Goal: Find specific page/section: Find specific page/section

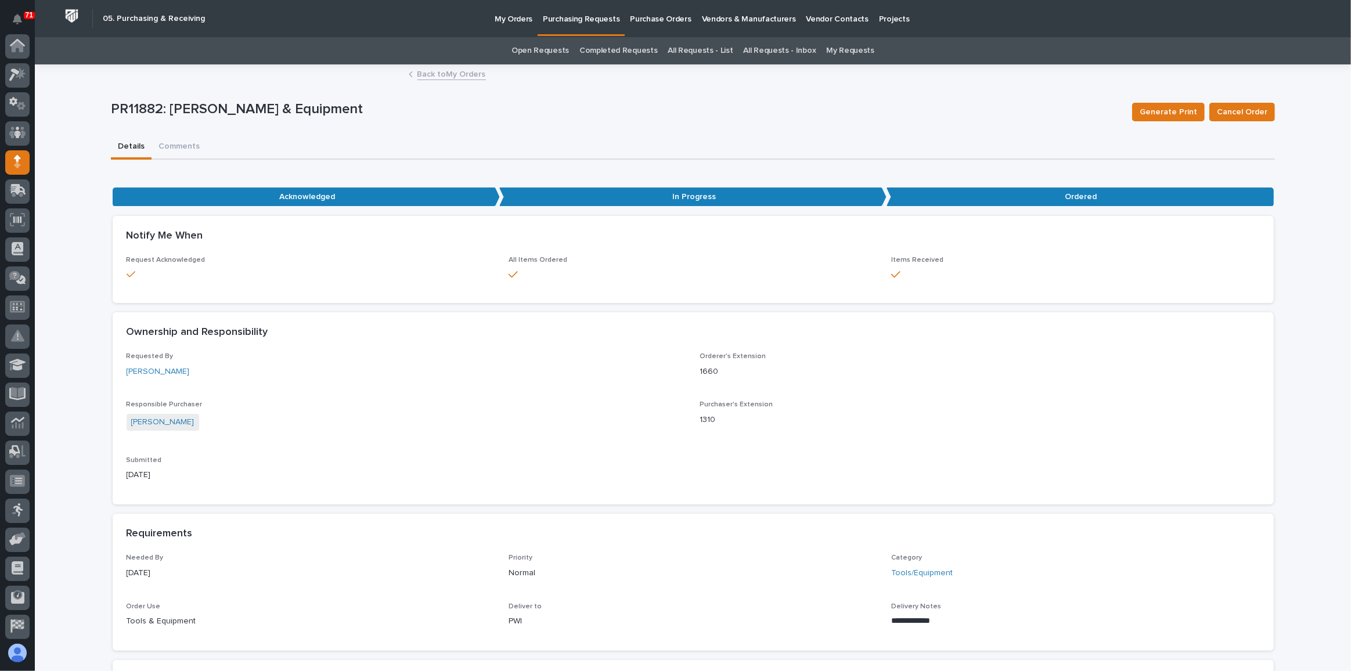
scroll to position [89, 0]
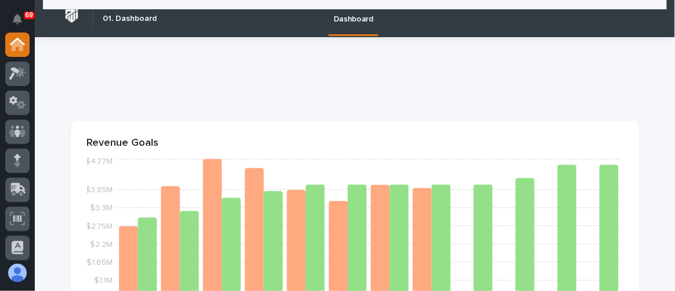
scroll to position [1372, 0]
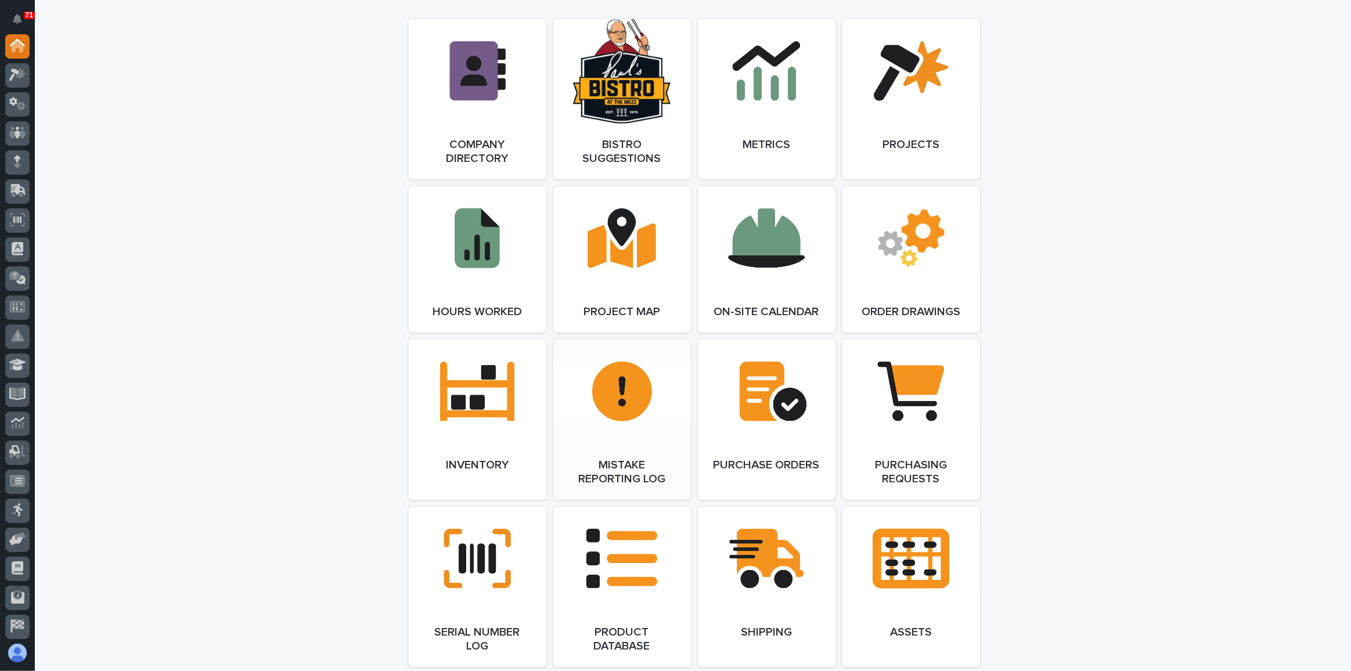
scroll to position [950, 0]
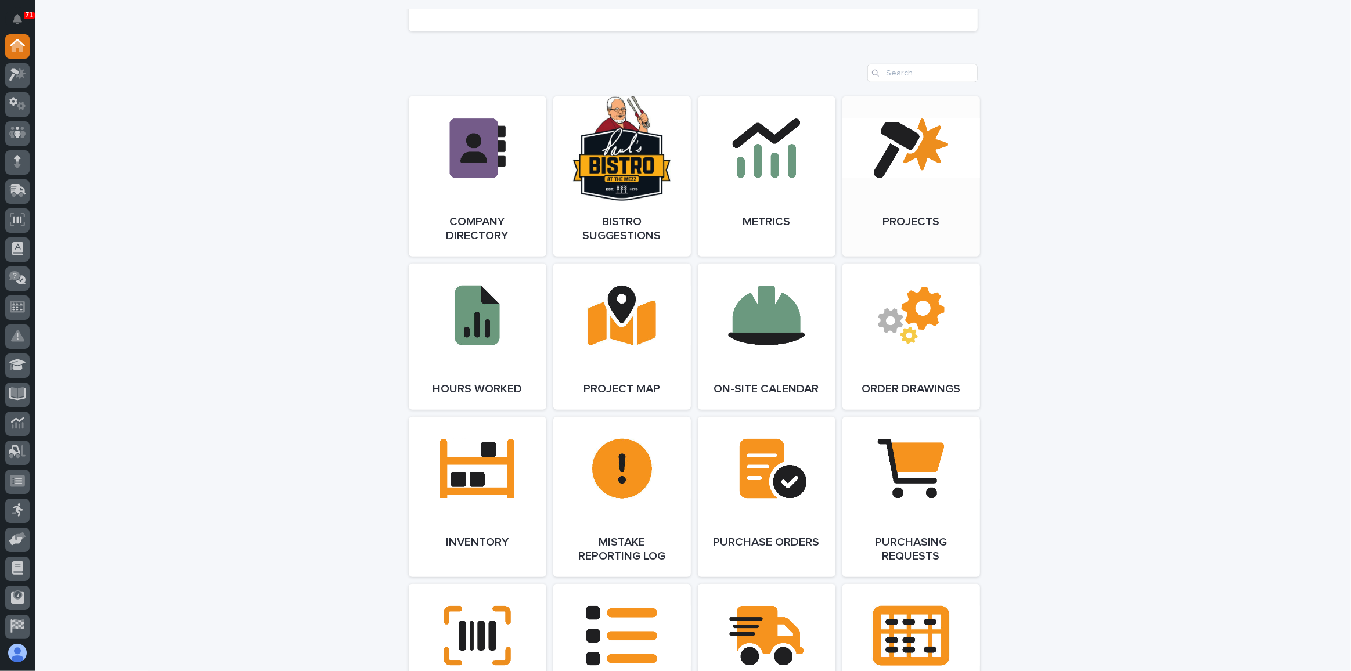
click at [912, 190] on link "Open Link" at bounding box center [911, 176] width 138 height 160
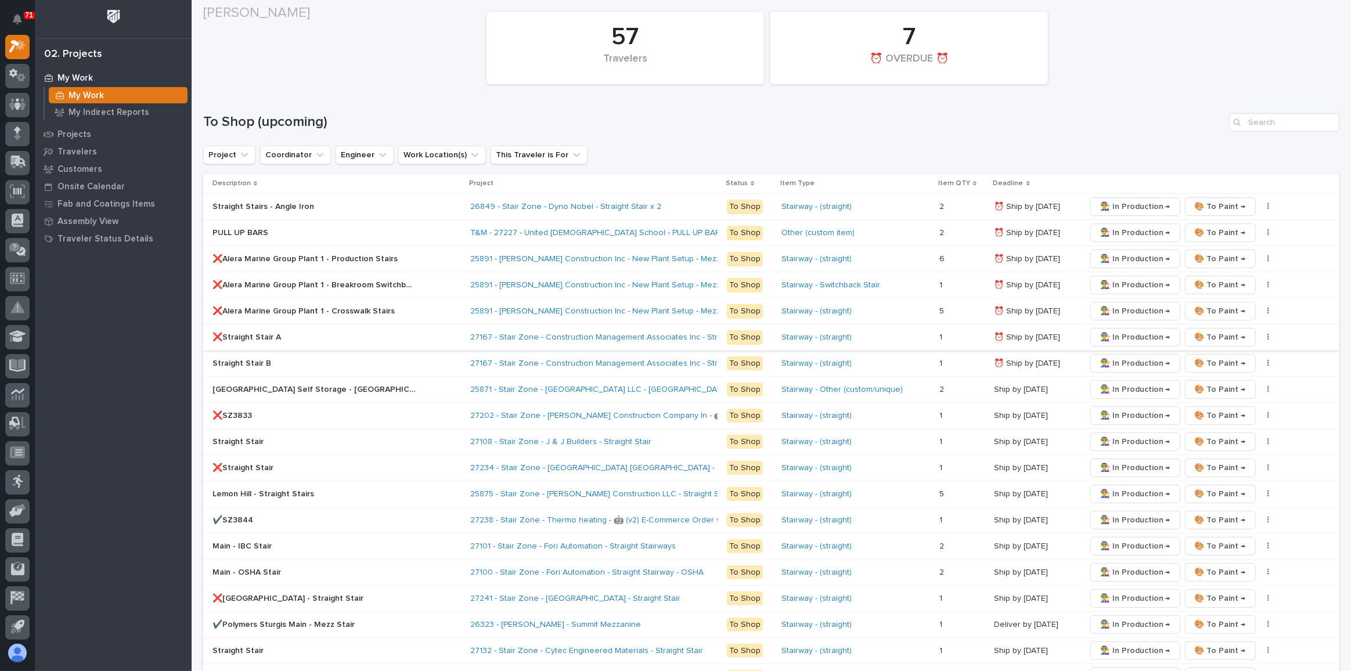
scroll to position [158, 0]
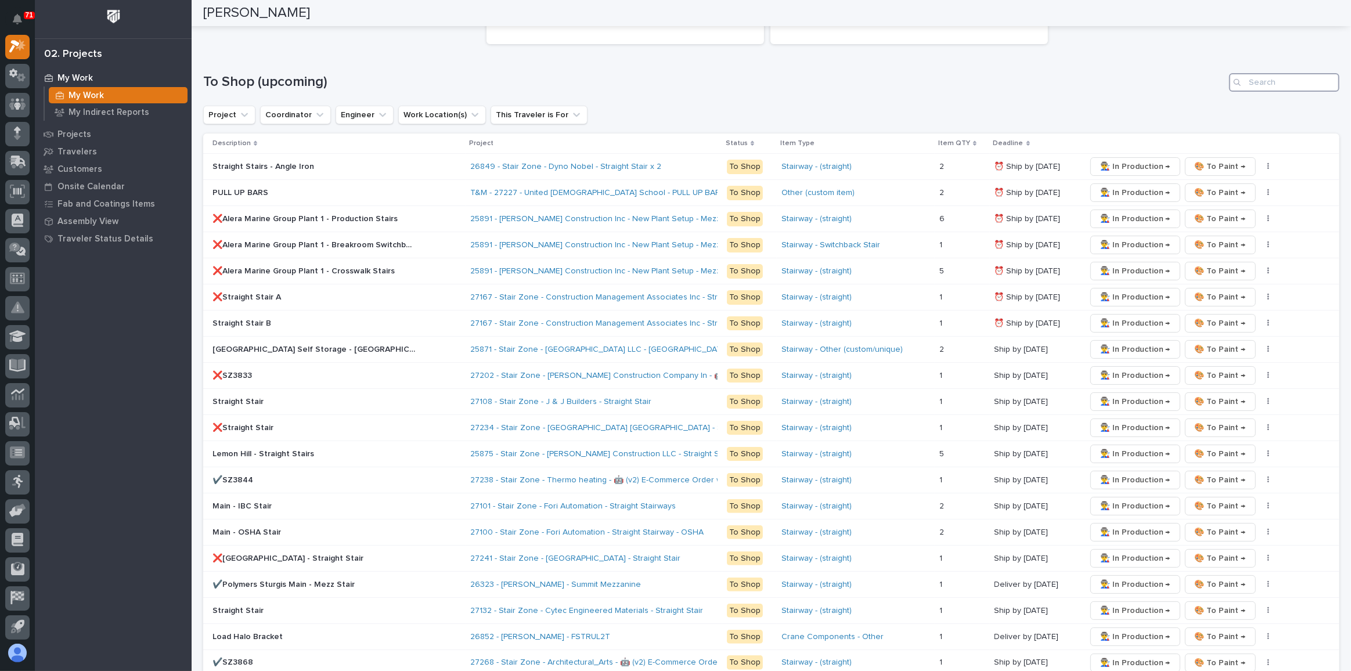
click at [1248, 83] on input "Search" at bounding box center [1284, 82] width 110 height 19
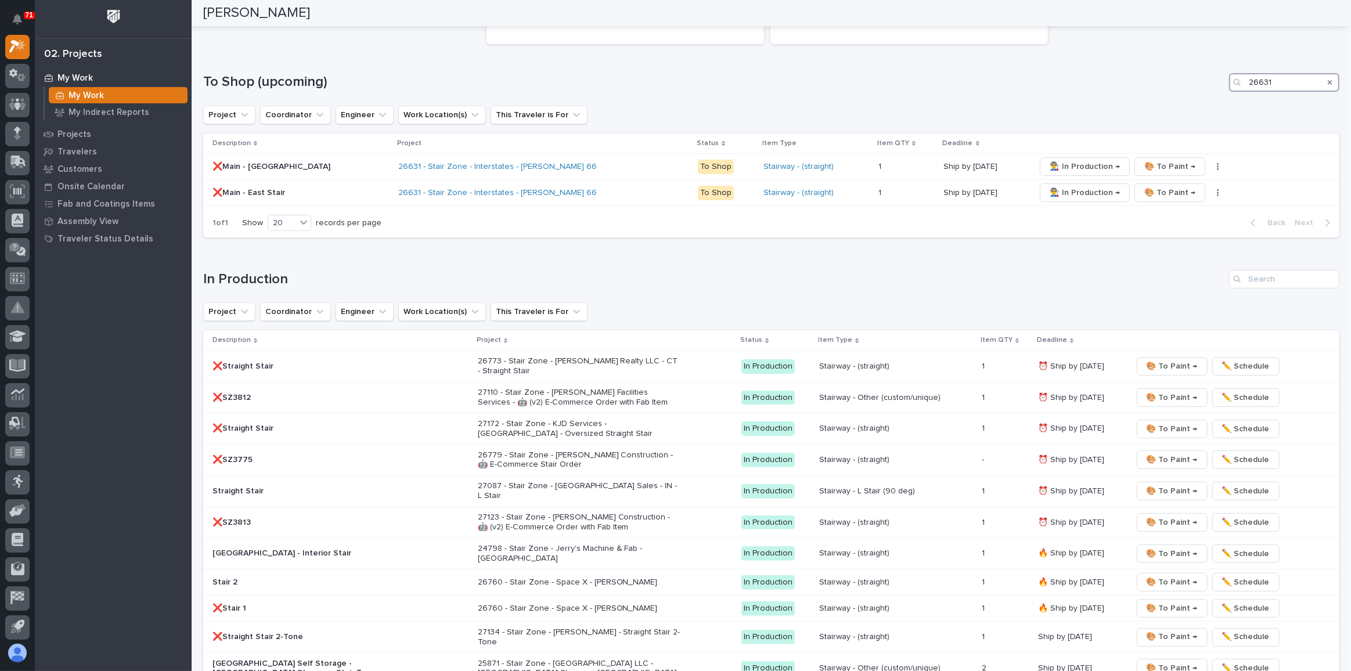
type input "26631"
